Goal: Information Seeking & Learning: Check status

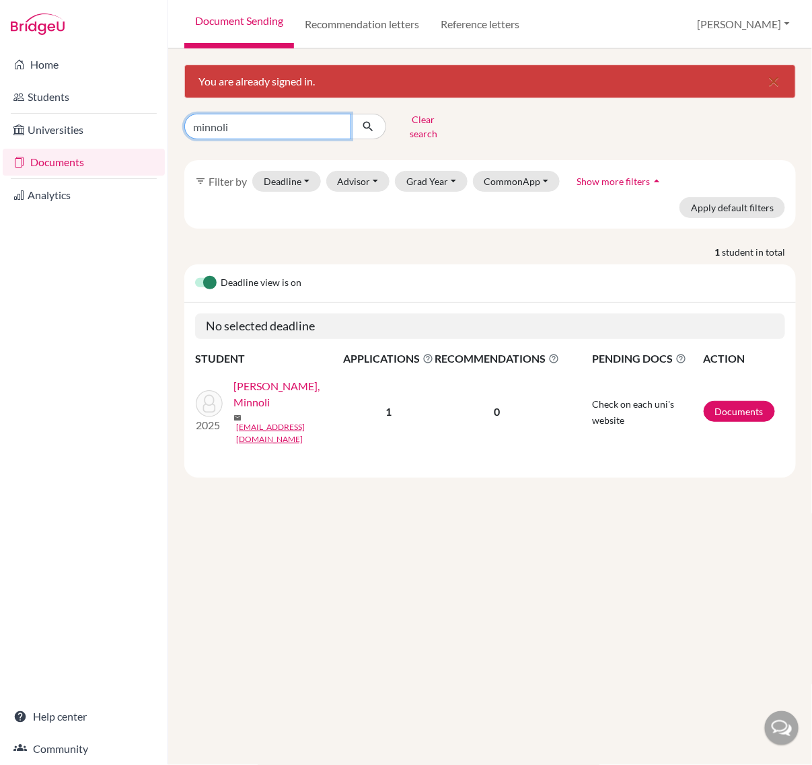
click at [253, 125] on input "minnoli" at bounding box center [267, 127] width 167 height 26
click at [233, 396] on link "[PERSON_NAME], Minnoli" at bounding box center [292, 394] width 118 height 32
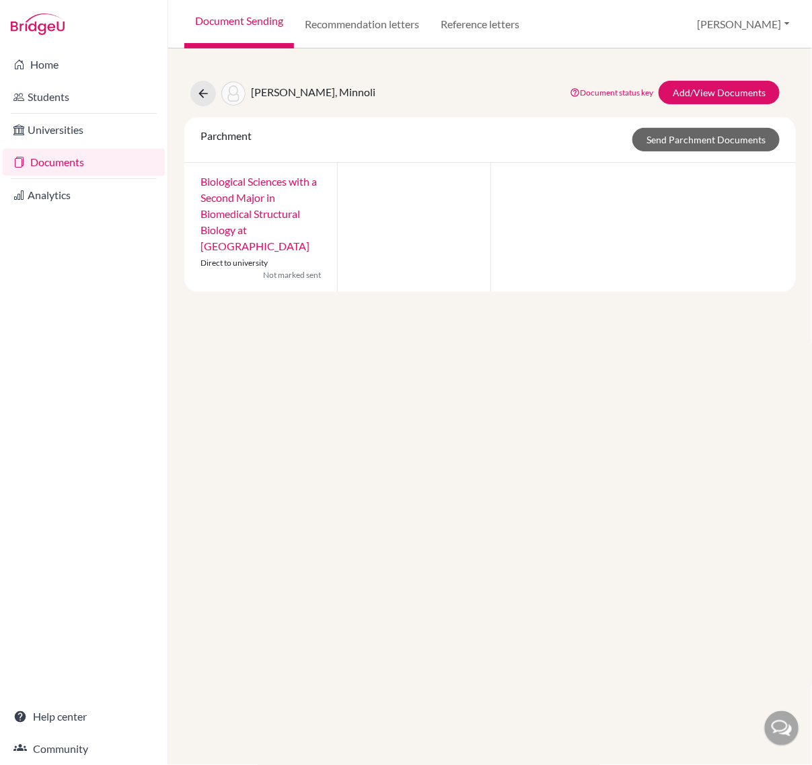
click at [75, 160] on link "Documents" at bounding box center [84, 162] width 162 height 27
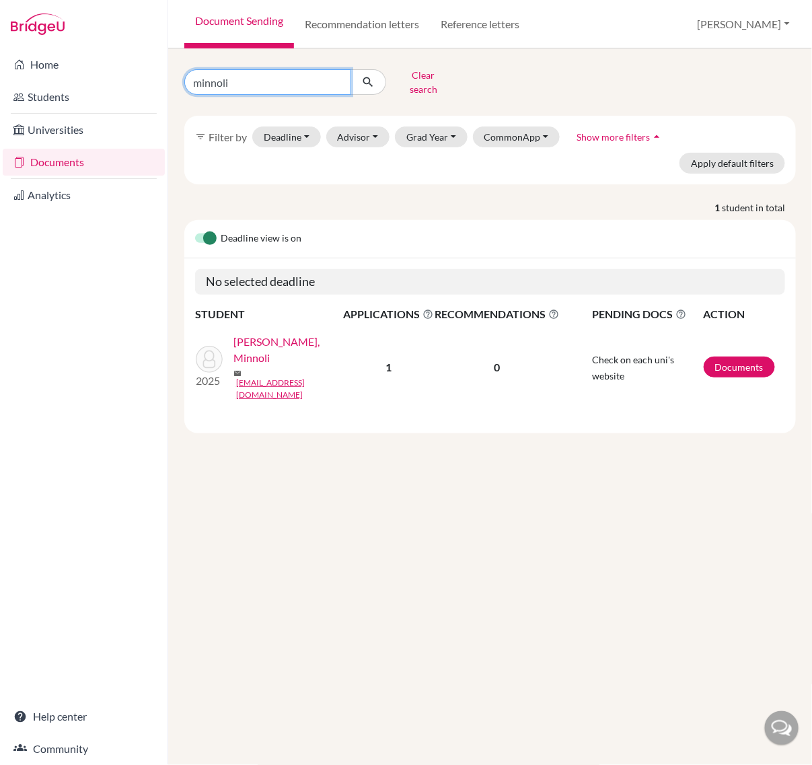
click at [278, 82] on input "minnoli" at bounding box center [267, 82] width 167 height 26
click at [328, 75] on input "minnoli" at bounding box center [267, 82] width 167 height 26
click at [334, 77] on input "minnoli" at bounding box center [267, 82] width 167 height 26
click at [361, 77] on icon "submit" at bounding box center [367, 81] width 13 height 13
click at [415, 71] on button "Clear search" at bounding box center [423, 82] width 75 height 35
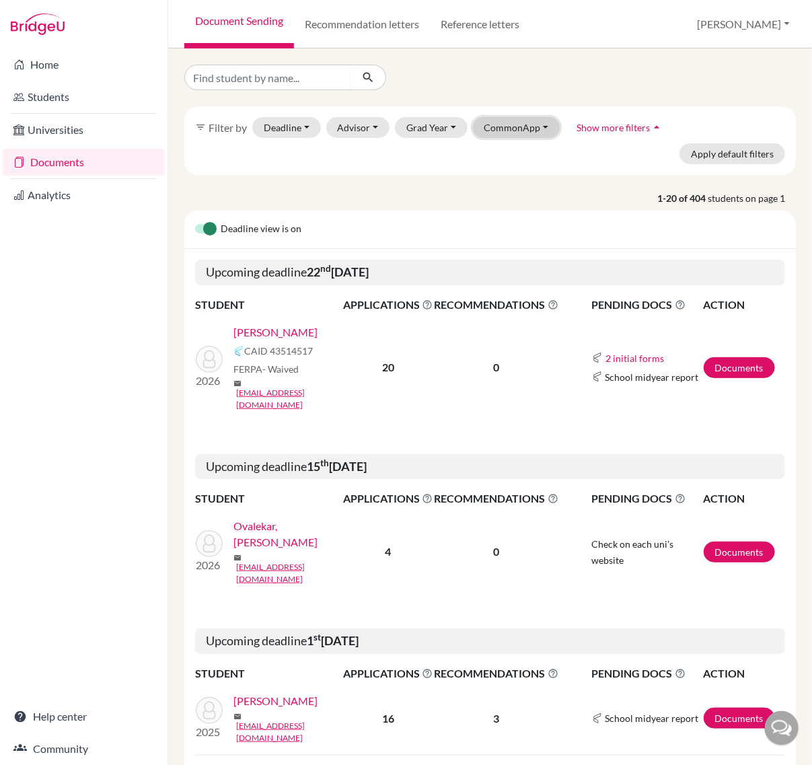
click at [527, 133] on button "CommonApp" at bounding box center [516, 127] width 87 height 21
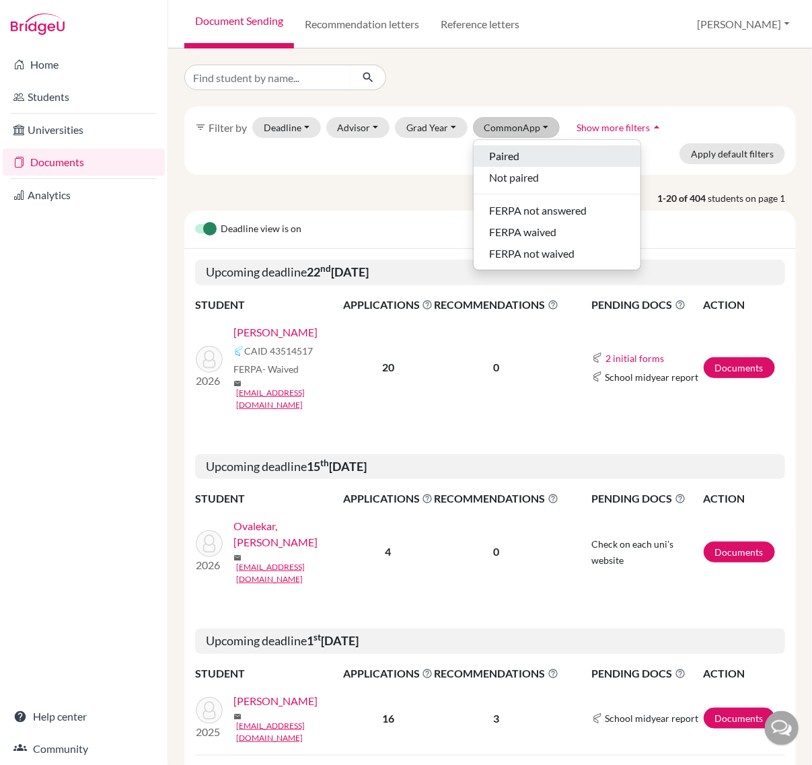
click at [527, 163] on div "Paired" at bounding box center [557, 156] width 135 height 16
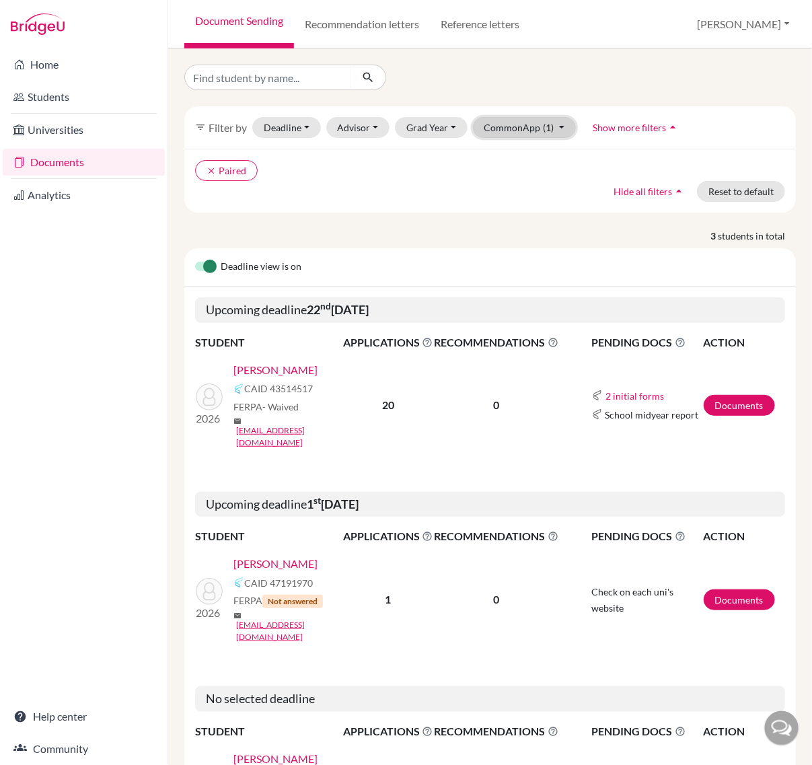
click at [523, 125] on button "CommonApp (1)" at bounding box center [525, 127] width 104 height 21
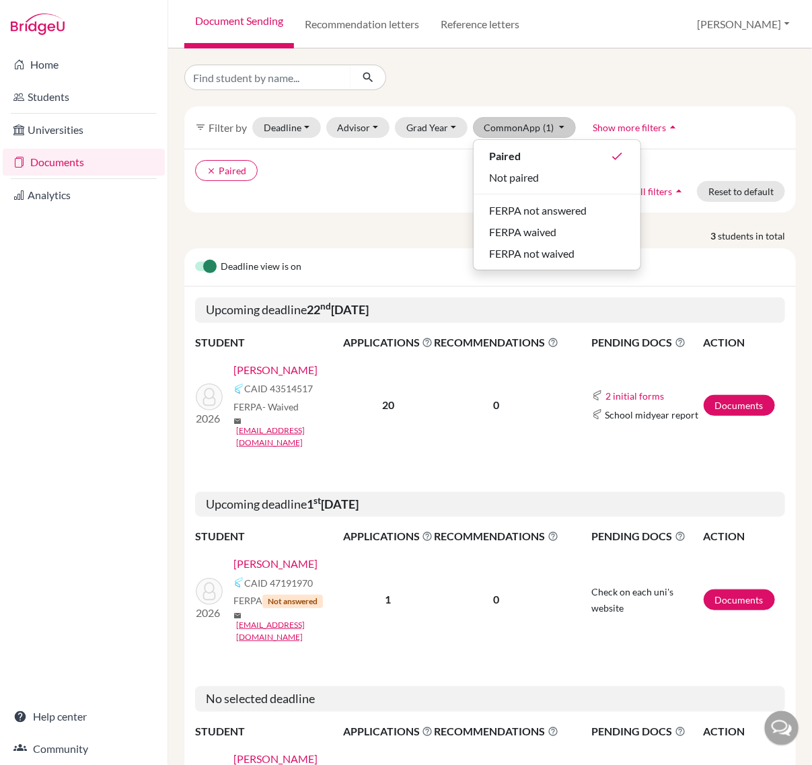
click at [361, 204] on div "clear Paired Hide all filters arrow_drop_up Reset to default" at bounding box center [489, 181] width 611 height 64
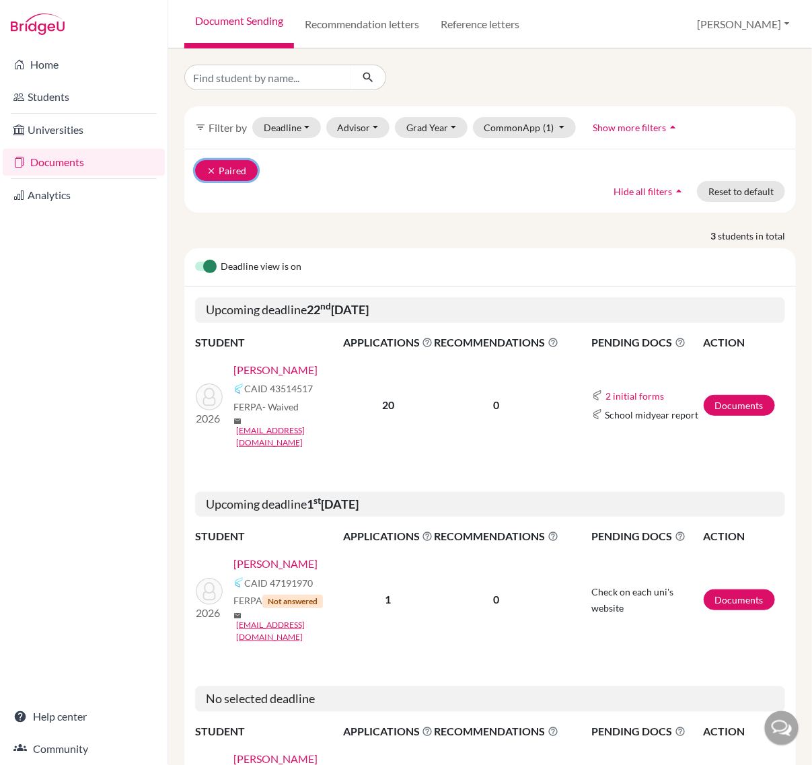
click at [204, 172] on button "clear Paired" at bounding box center [226, 170] width 63 height 21
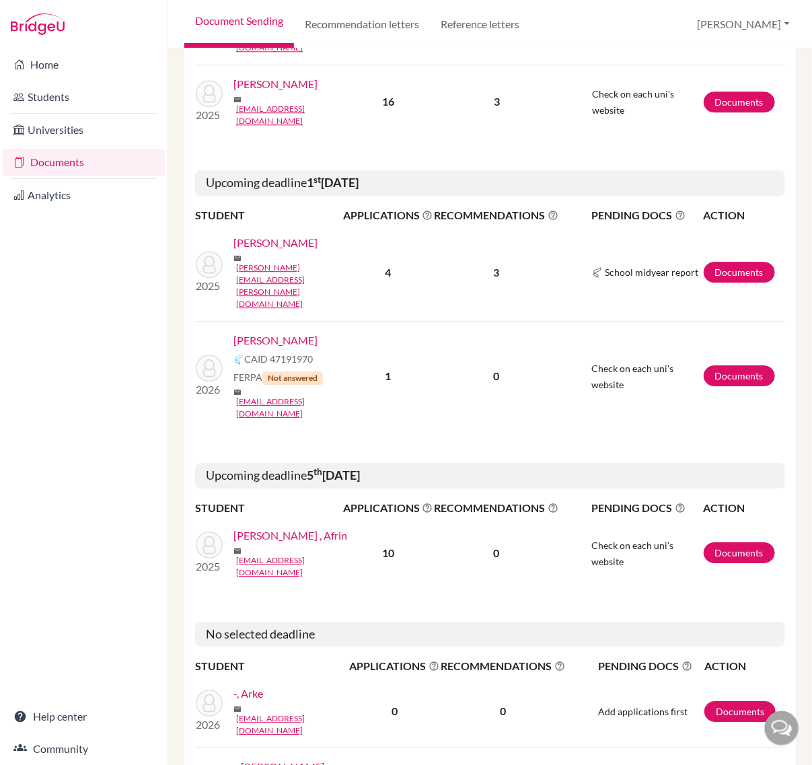
scroll to position [1093, 0]
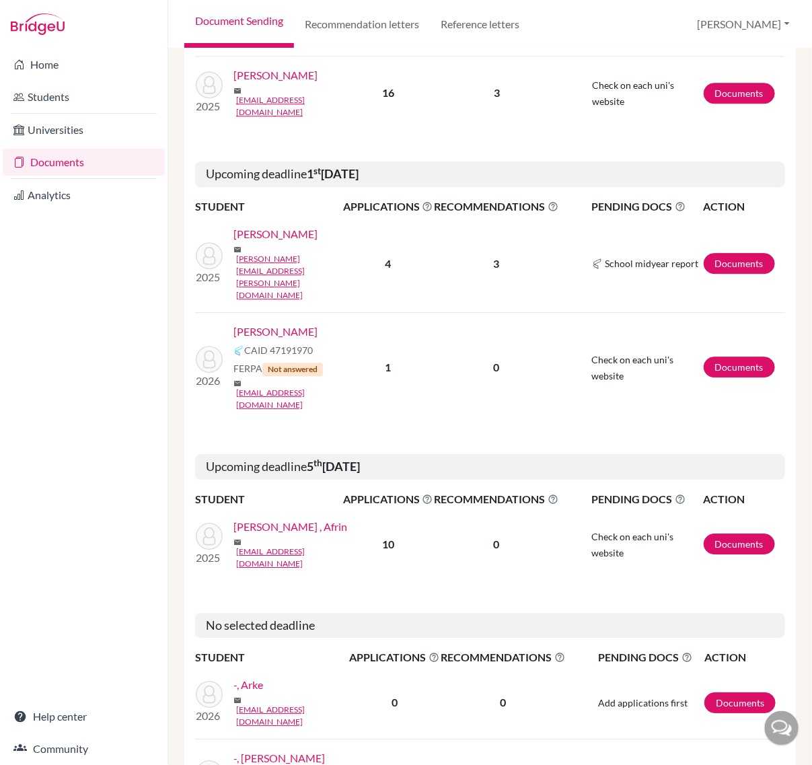
click at [233, 83] on link "Sahoo, Anisha" at bounding box center [275, 75] width 84 height 16
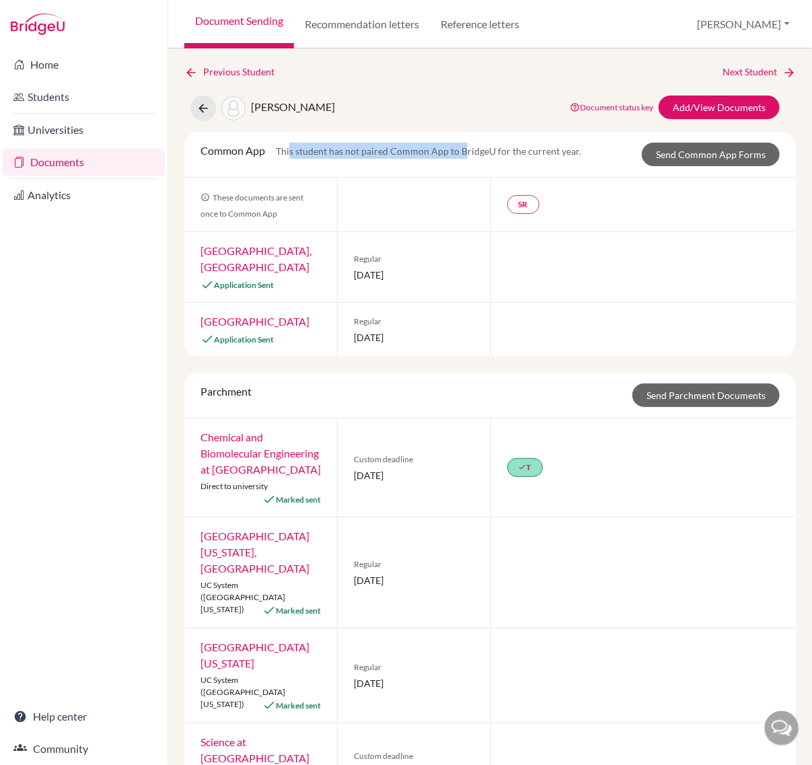
drag, startPoint x: 293, startPoint y: 161, endPoint x: 462, endPoint y: 162, distance: 169.5
click at [462, 162] on div "Common App This student has not paired Common App to BridgeU for the current ye…" at bounding box center [390, 155] width 401 height 24
click at [231, 264] on link "Purdue University, West Lafayette" at bounding box center [255, 258] width 111 height 29
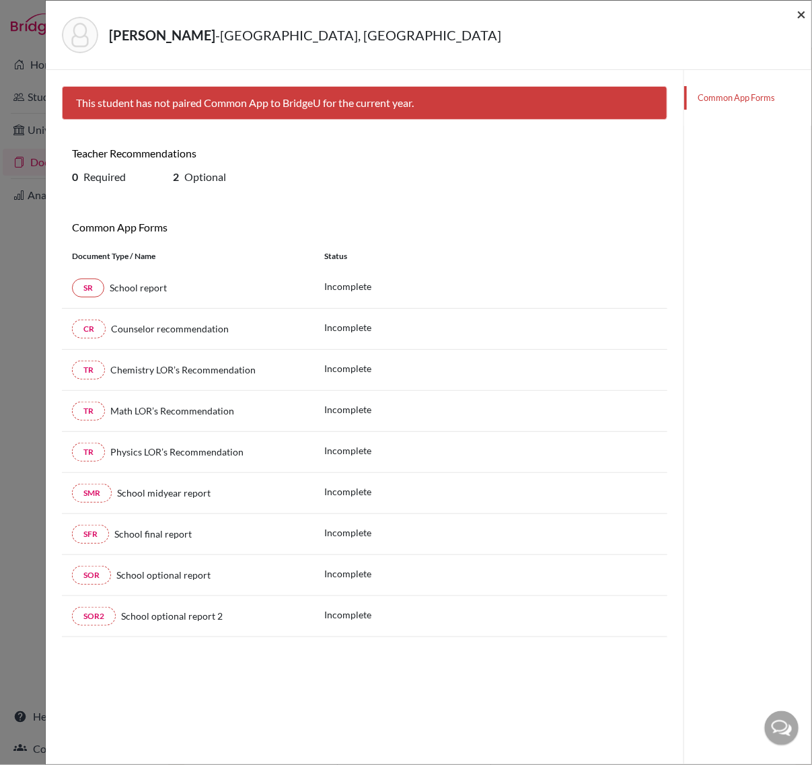
click at [805, 14] on span "×" at bounding box center [800, 14] width 9 height 20
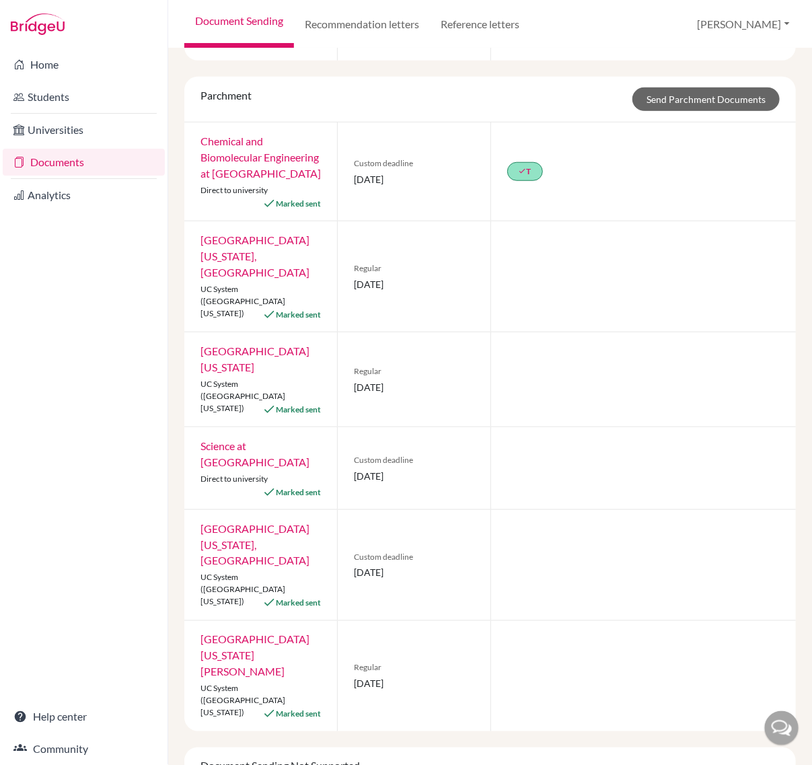
scroll to position [252, 0]
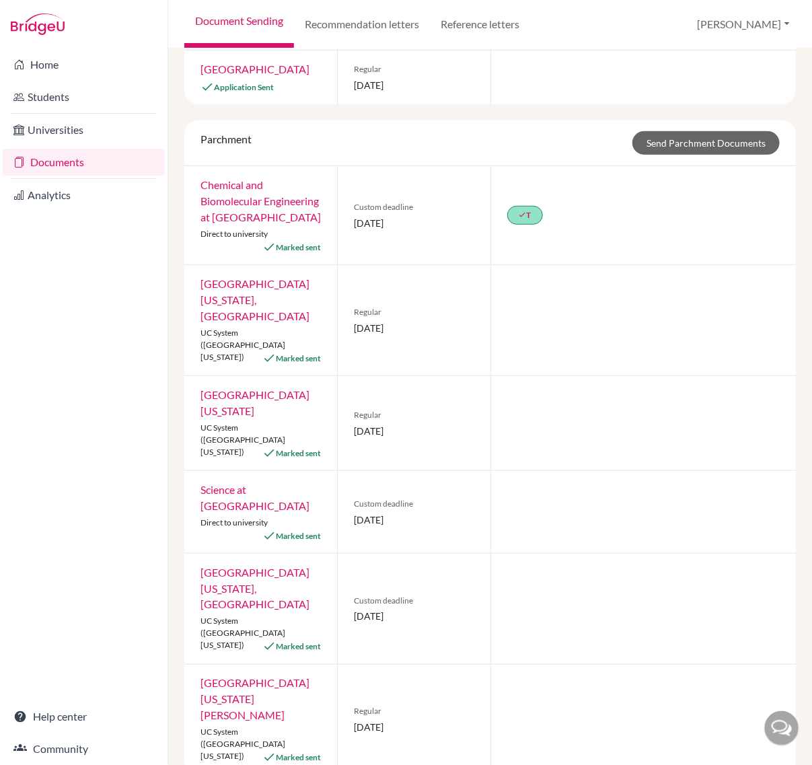
click at [226, 484] on link "Science at University of Melbourne" at bounding box center [254, 497] width 109 height 29
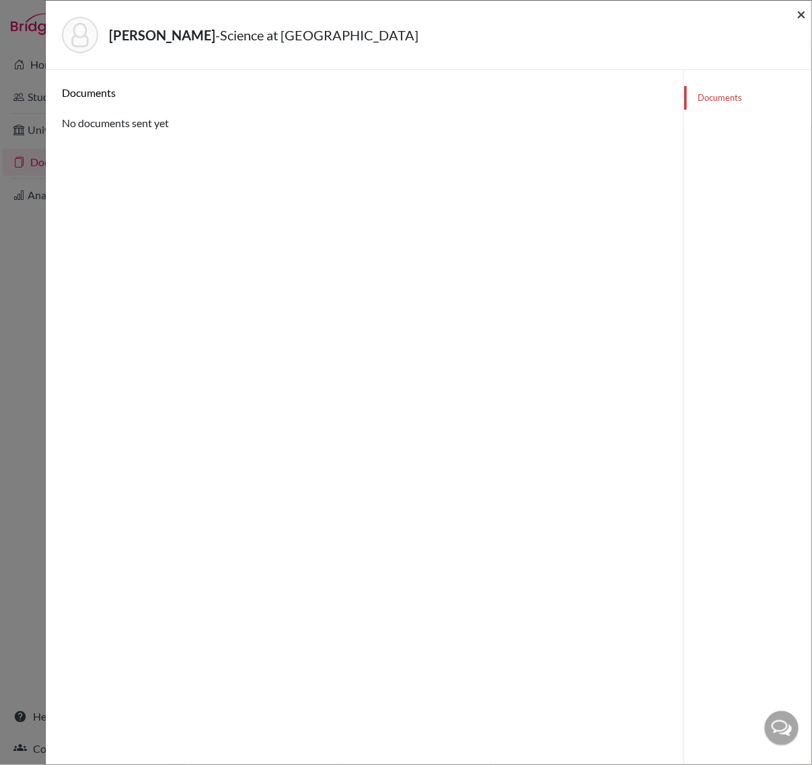
click at [805, 15] on span "×" at bounding box center [800, 14] width 9 height 20
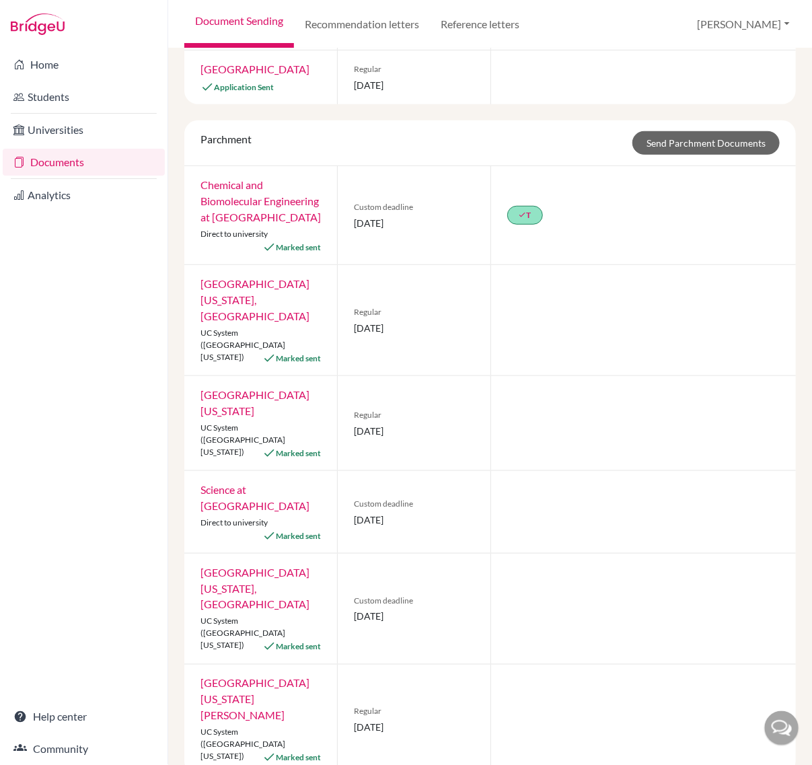
click at [239, 677] on link "University of California, Davis" at bounding box center [254, 699] width 109 height 45
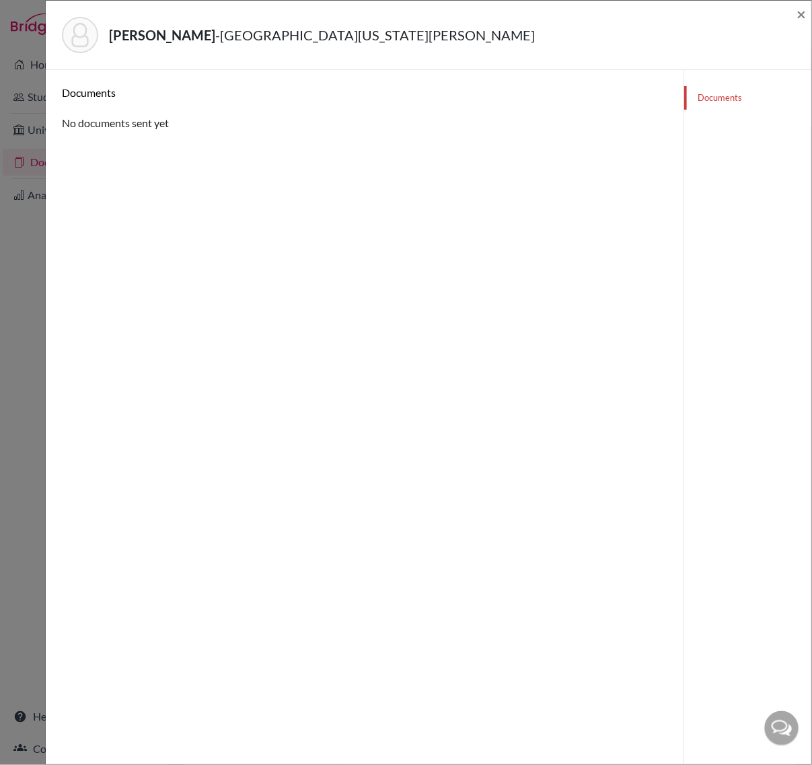
click at [711, 104] on link "Documents" at bounding box center [747, 98] width 127 height 24
click at [802, 15] on span "×" at bounding box center [800, 14] width 9 height 20
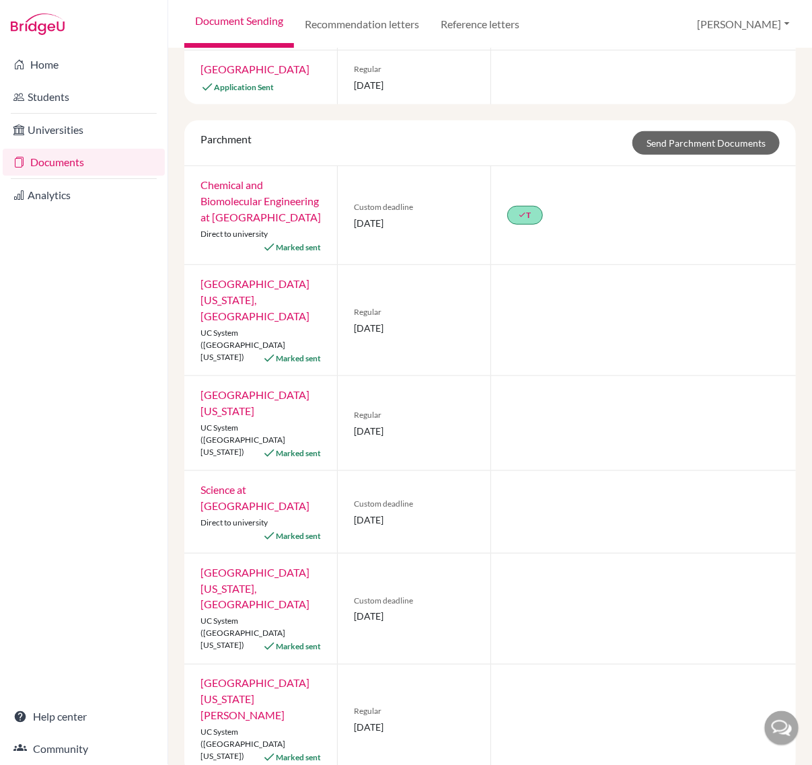
click at [250, 677] on link "University of California, Davis" at bounding box center [254, 699] width 109 height 45
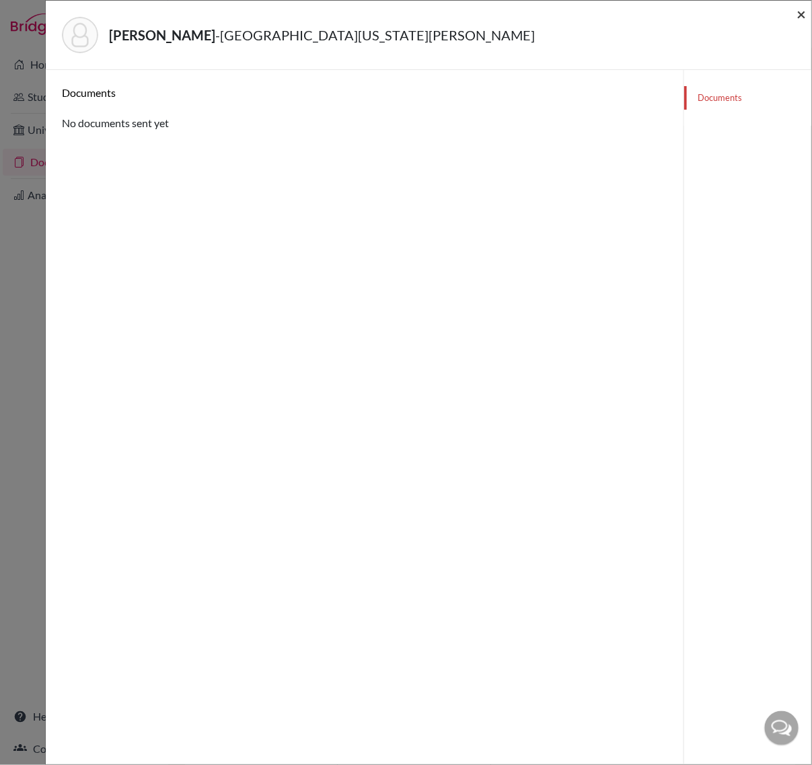
click at [804, 17] on span "×" at bounding box center [800, 14] width 9 height 20
